Goal: Navigation & Orientation: Understand site structure

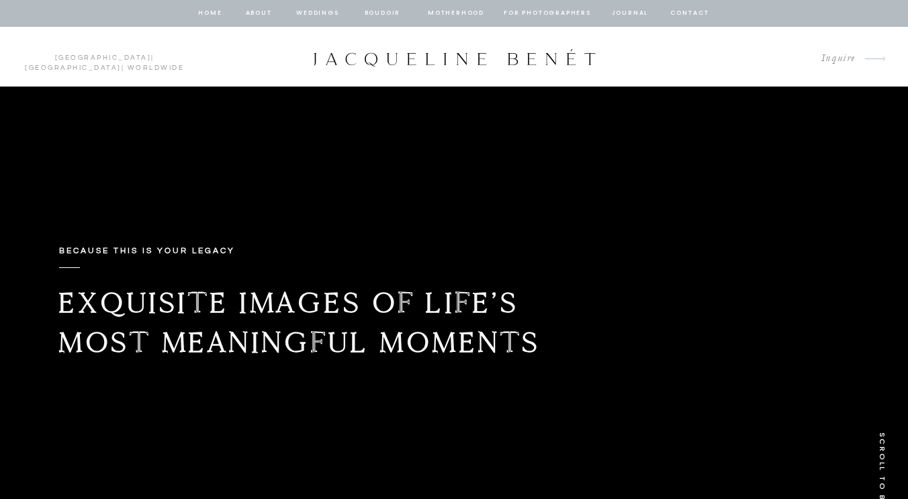
click at [318, 11] on nav "Weddings" at bounding box center [318, 13] width 46 height 12
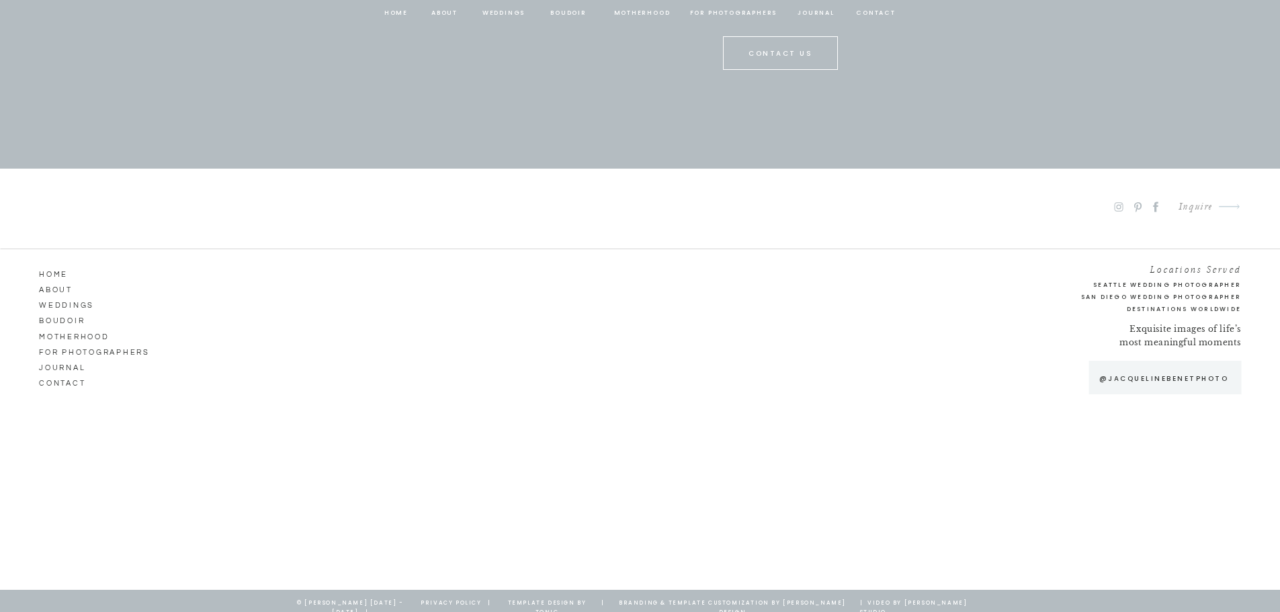
scroll to position [7122, 0]
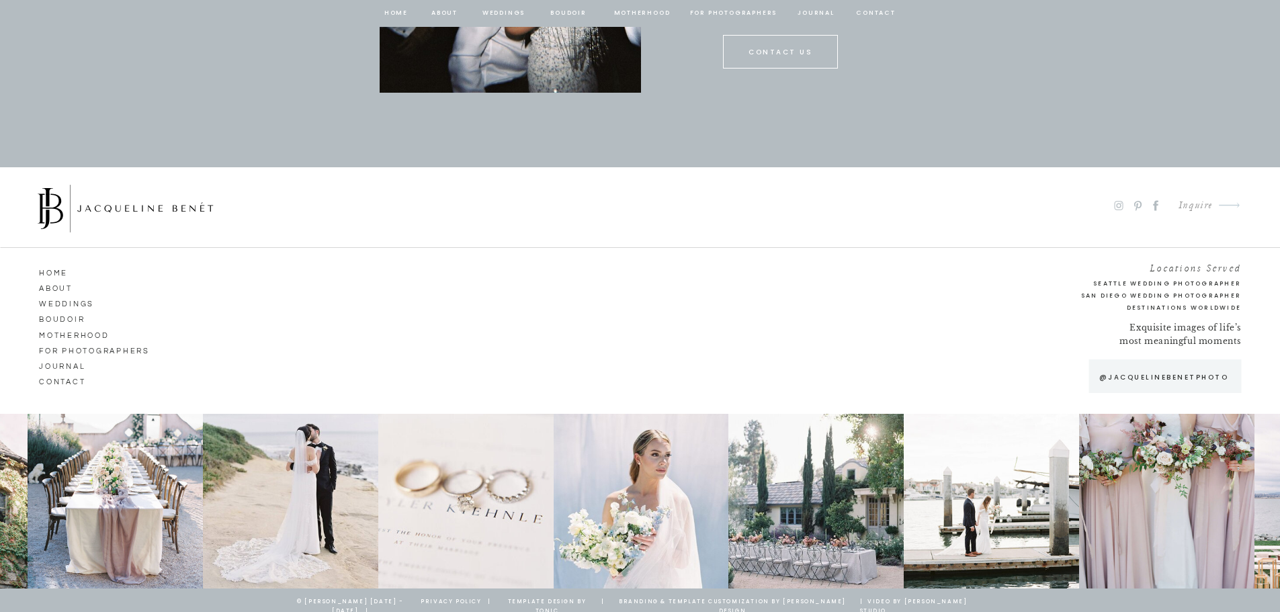
click at [1194, 208] on div "Inquire" at bounding box center [1189, 206] width 45 height 18
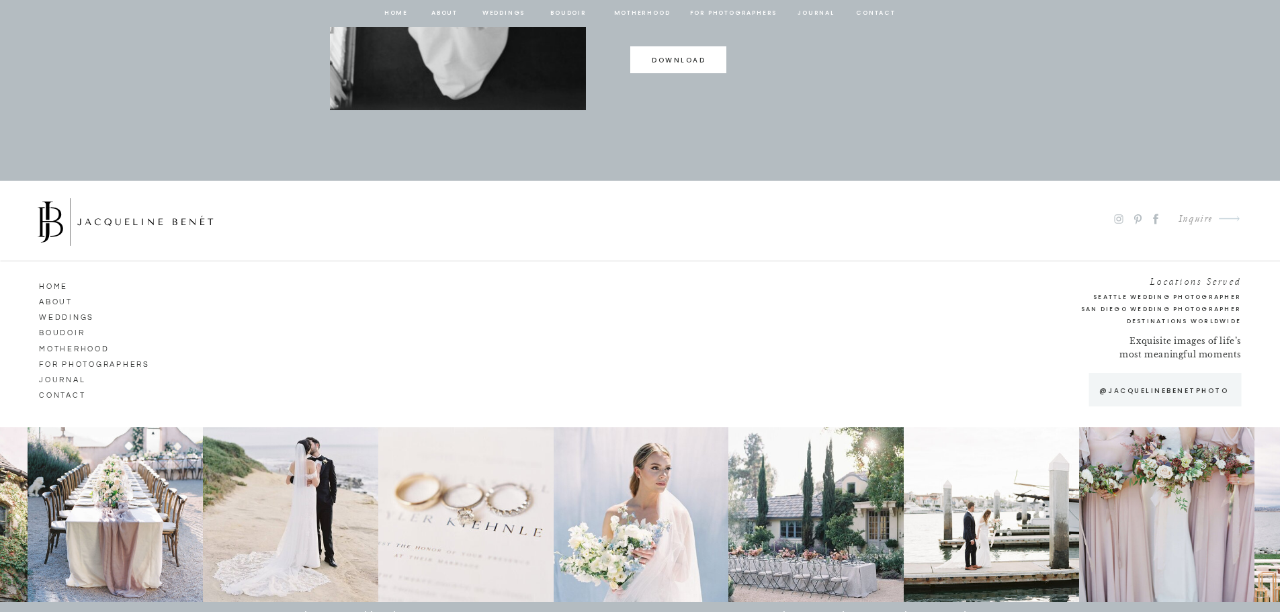
scroll to position [1194, 0]
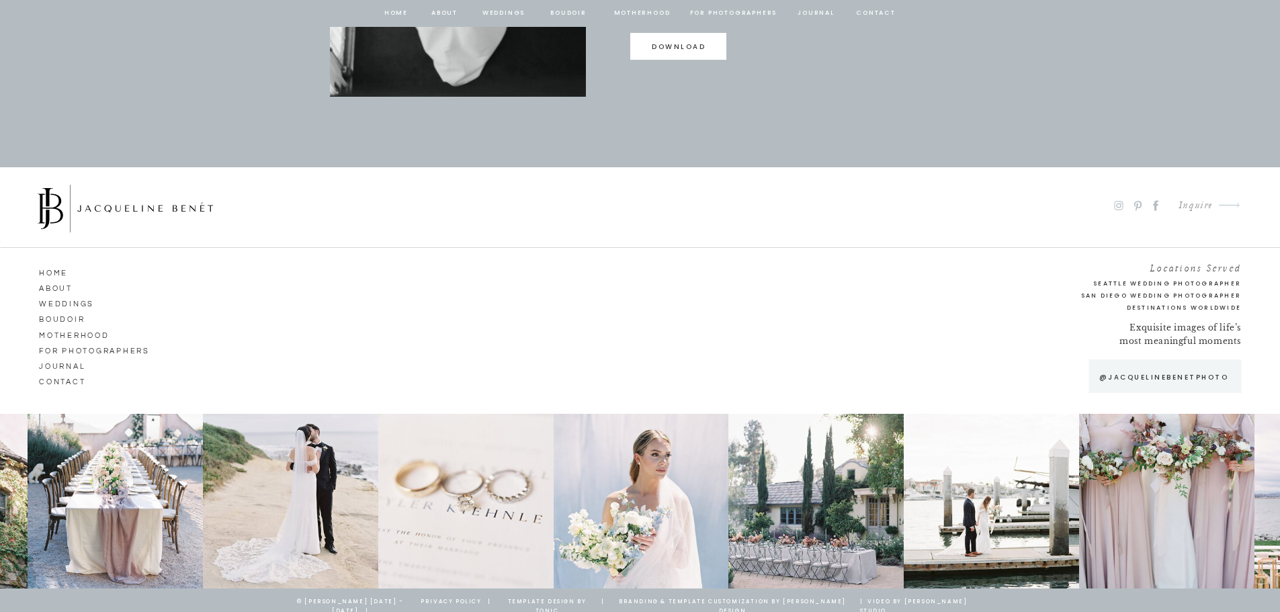
click at [80, 306] on nav "Weddings" at bounding box center [77, 302] width 77 height 12
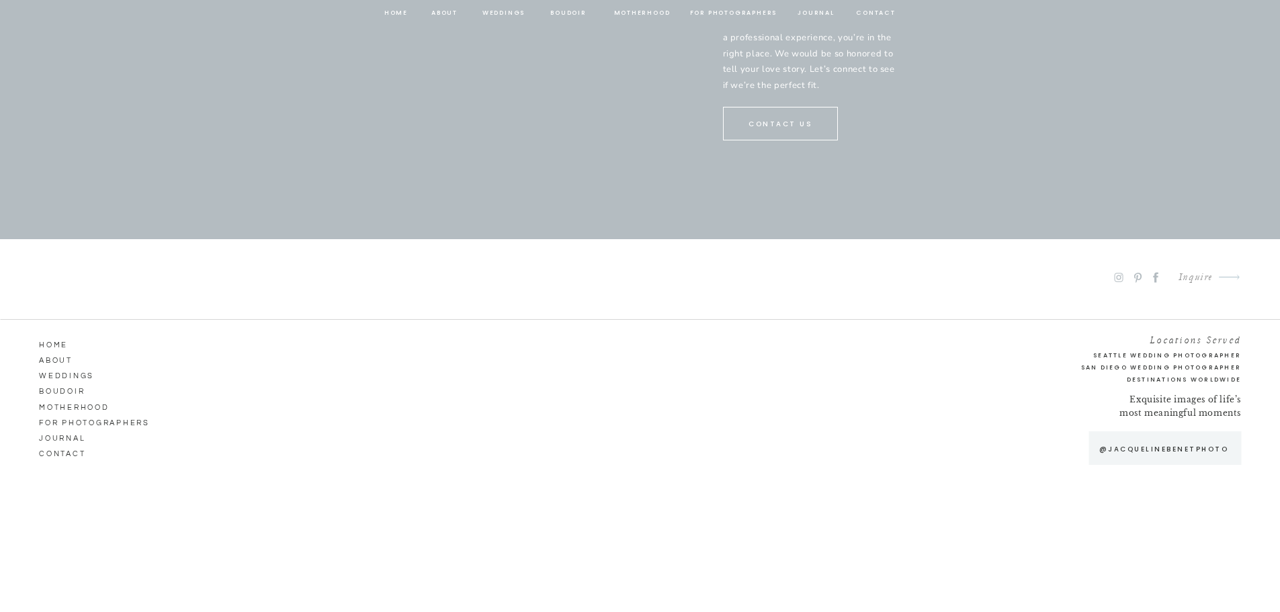
scroll to position [7053, 0]
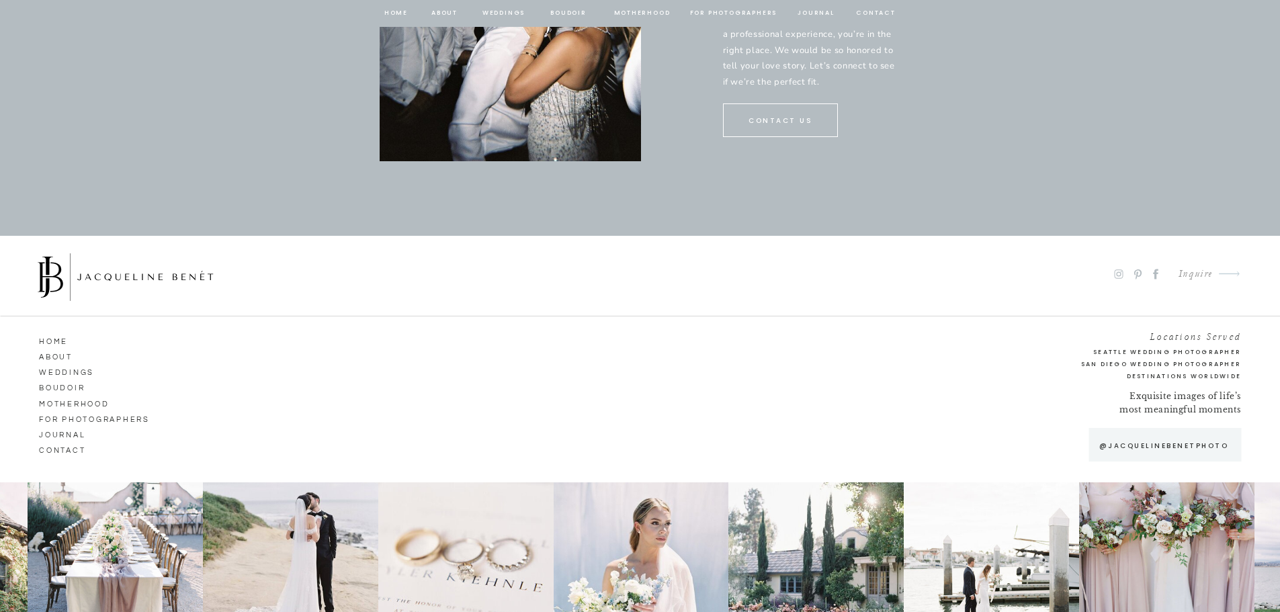
click at [58, 358] on nav "ABOUT" at bounding box center [77, 355] width 77 height 12
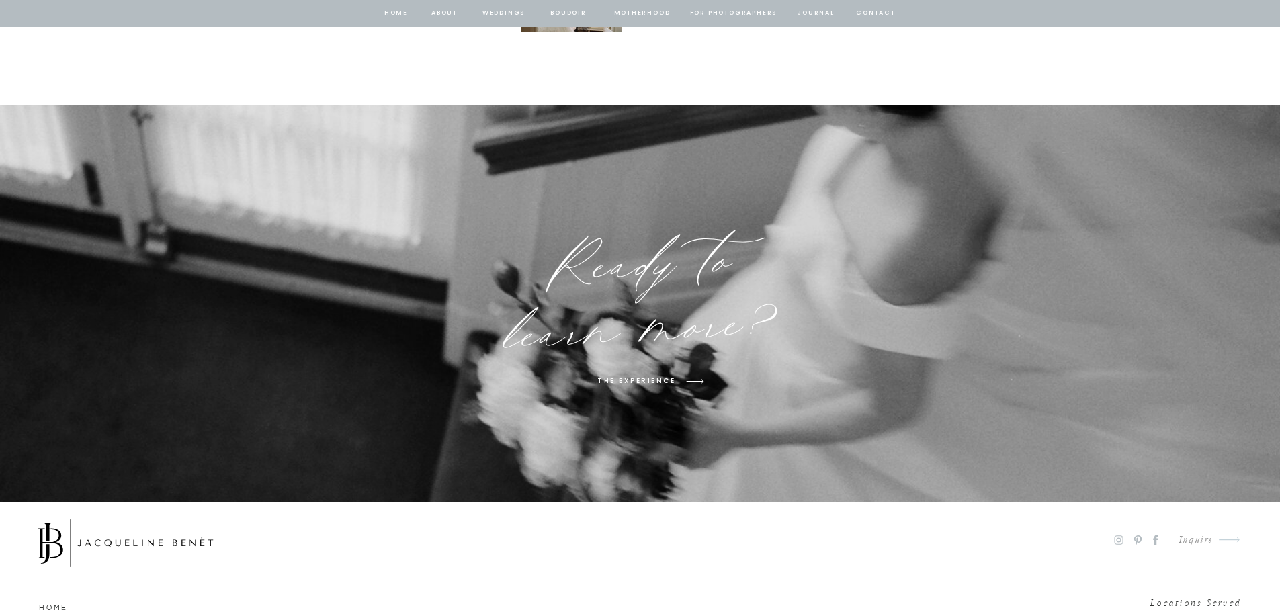
scroll to position [7255, 0]
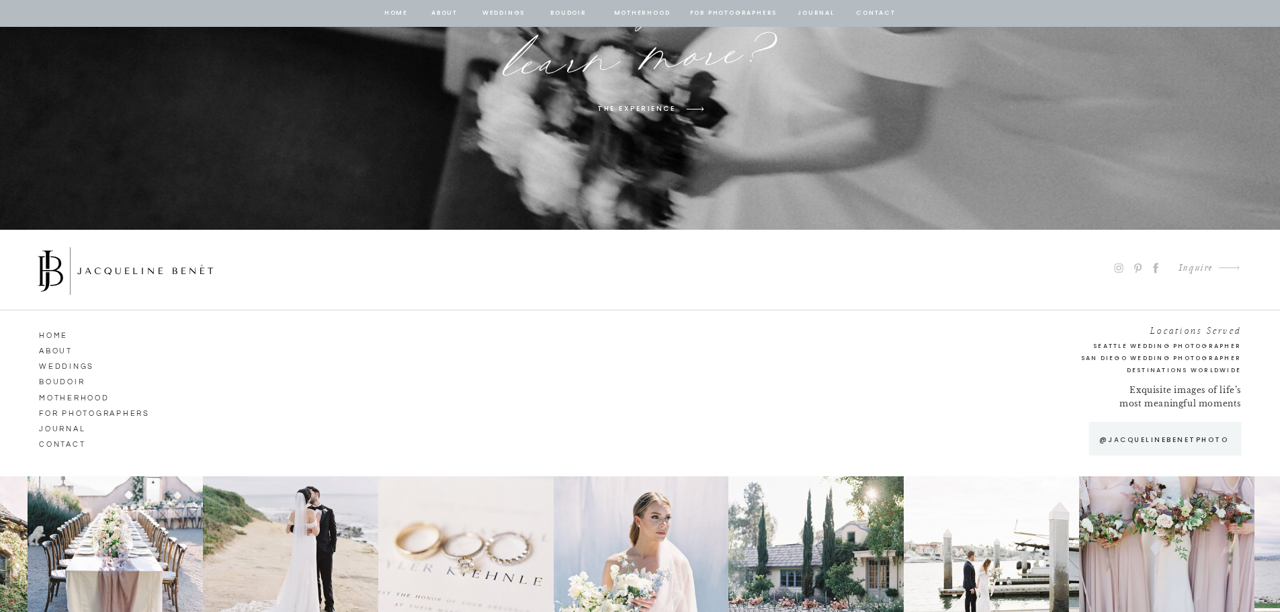
click at [1126, 344] on h2 "Seattle Wedding Photographer" at bounding box center [1141, 346] width 199 height 11
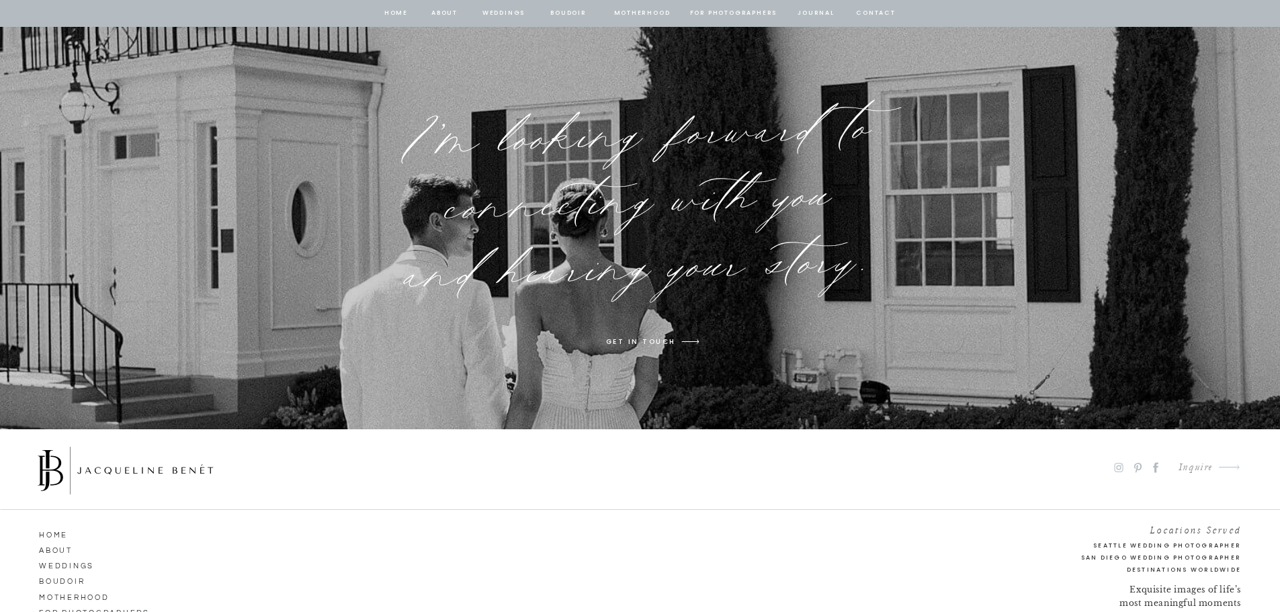
scroll to position [10373, 0]
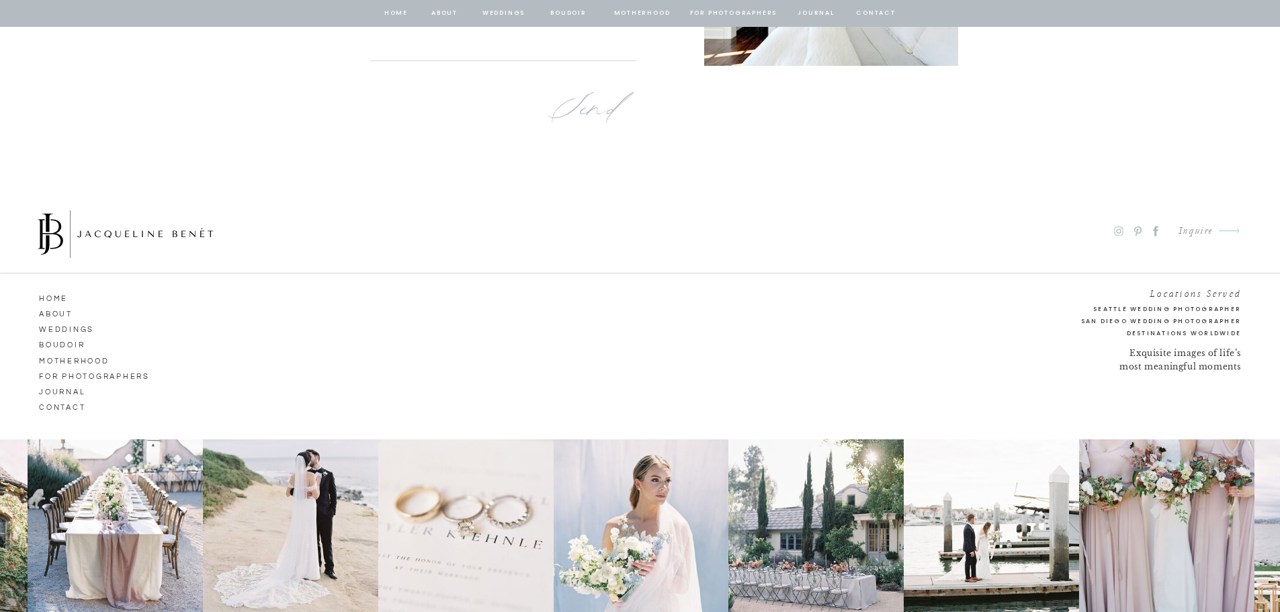
scroll to position [8797, 0]
